Goal: Find contact information: Find contact information

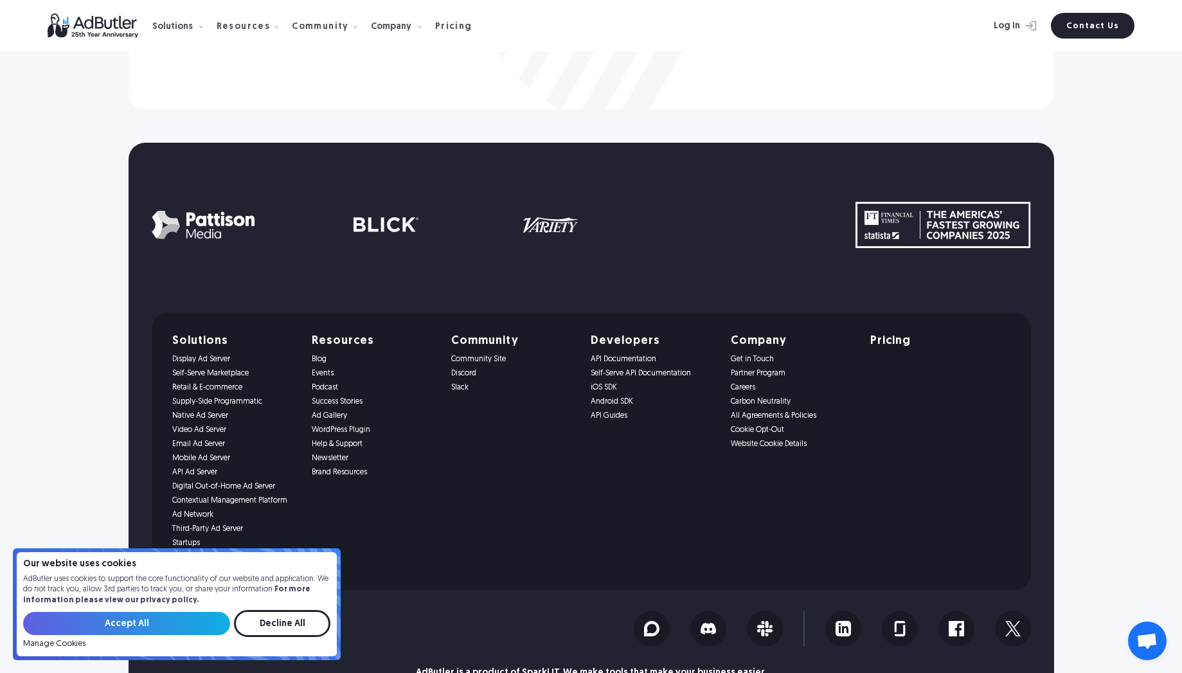
click at [754, 387] on link "Careers" at bounding box center [793, 387] width 124 height 9
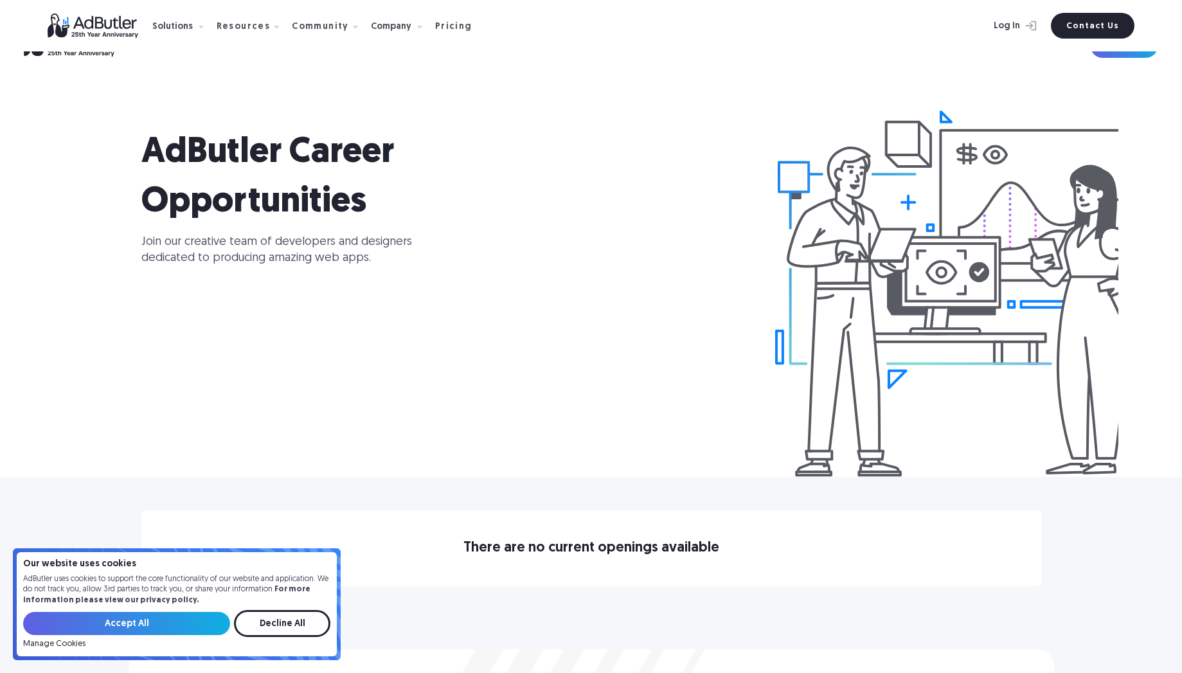
scroll to position [654, 0]
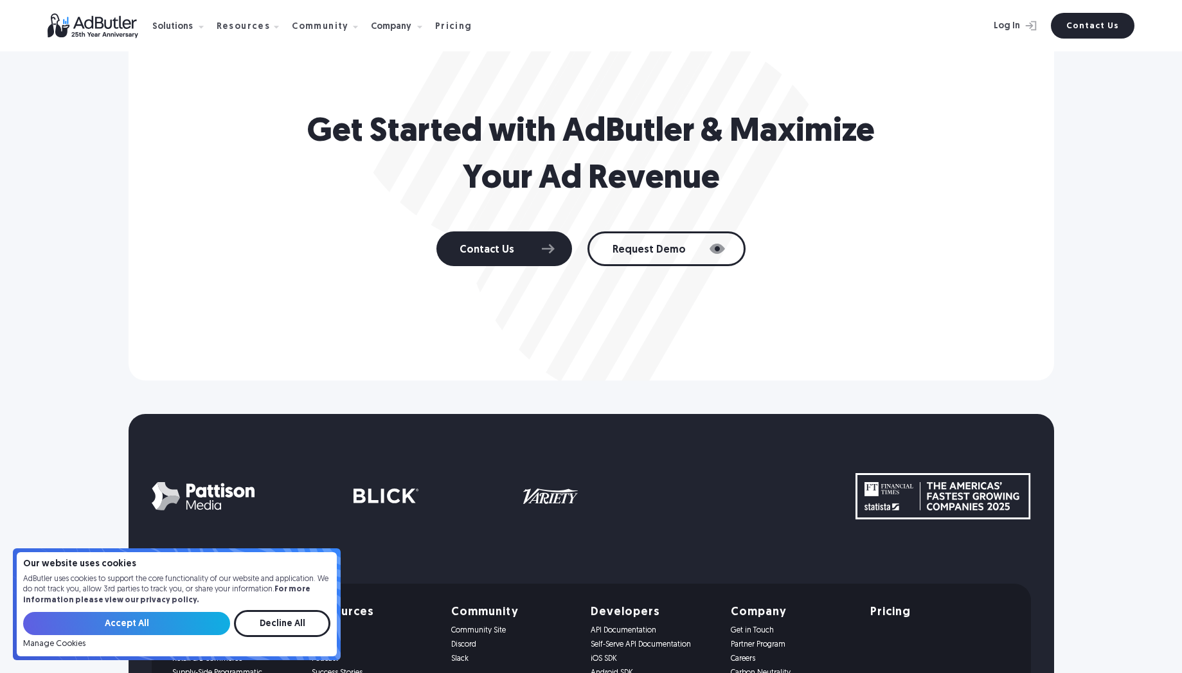
click at [532, 226] on div "Get Started with AdButler & Maximize Your Ad Revenue Contact Us Request Demo" at bounding box center [591, 187] width 578 height 157
click at [529, 244] on link "Contact Us" at bounding box center [504, 248] width 136 height 35
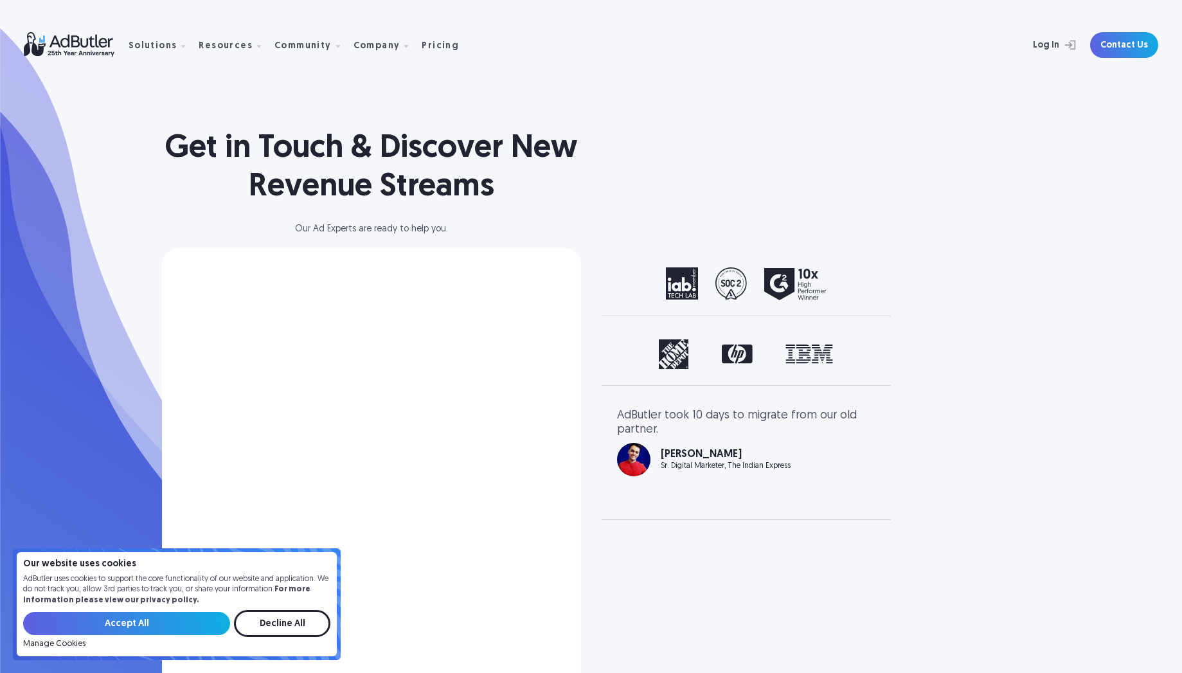
select select "[GEOGRAPHIC_DATA]"
